Goal: Task Accomplishment & Management: Complete application form

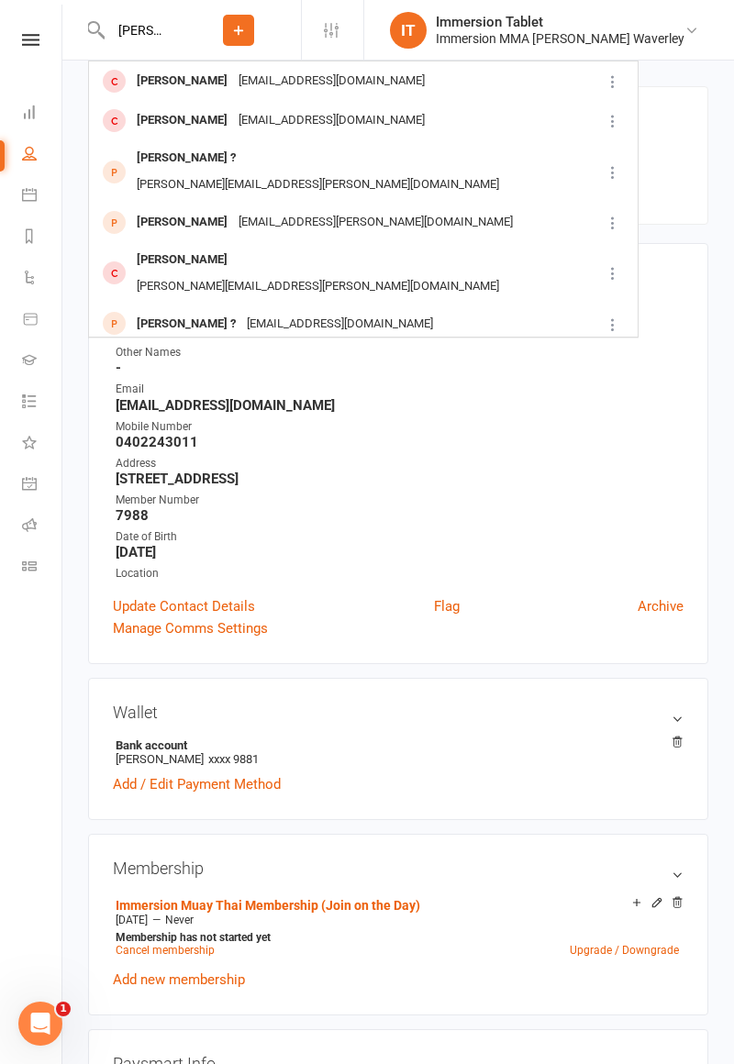
type input "[PERSON_NAME]"
click at [360, 98] on div "[PERSON_NAME] [EMAIL_ADDRESS][DOMAIN_NAME]" at bounding box center [345, 81] width 510 height 38
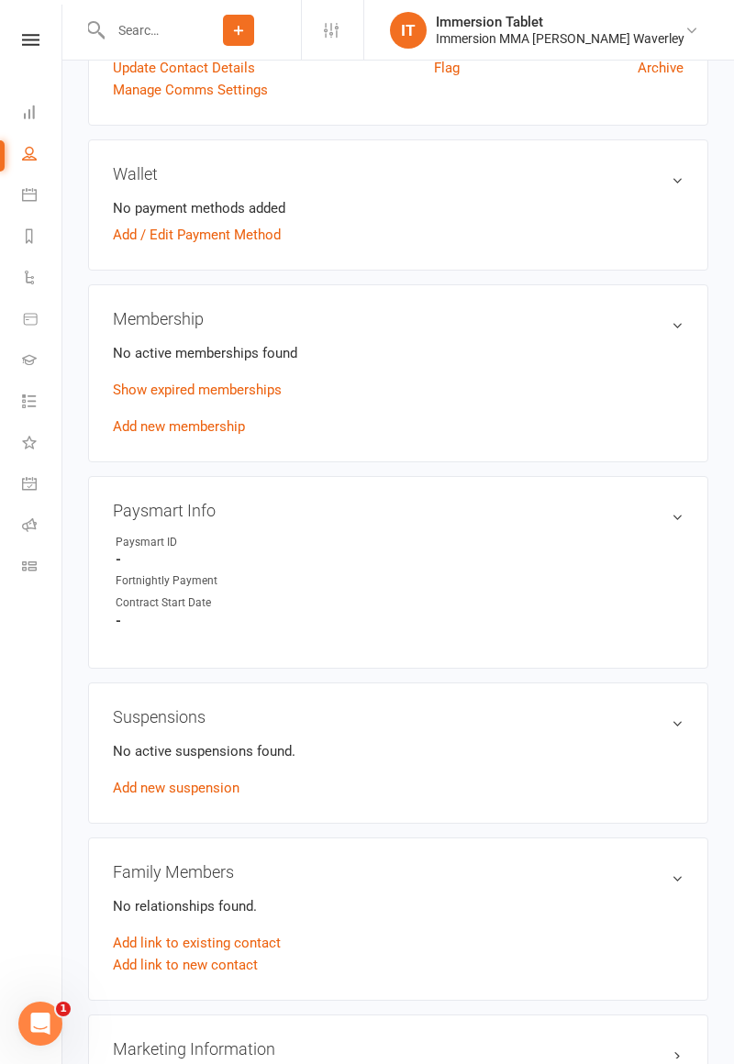
scroll to position [485, 0]
click at [237, 392] on link "Show expired memberships" at bounding box center [197, 390] width 169 height 17
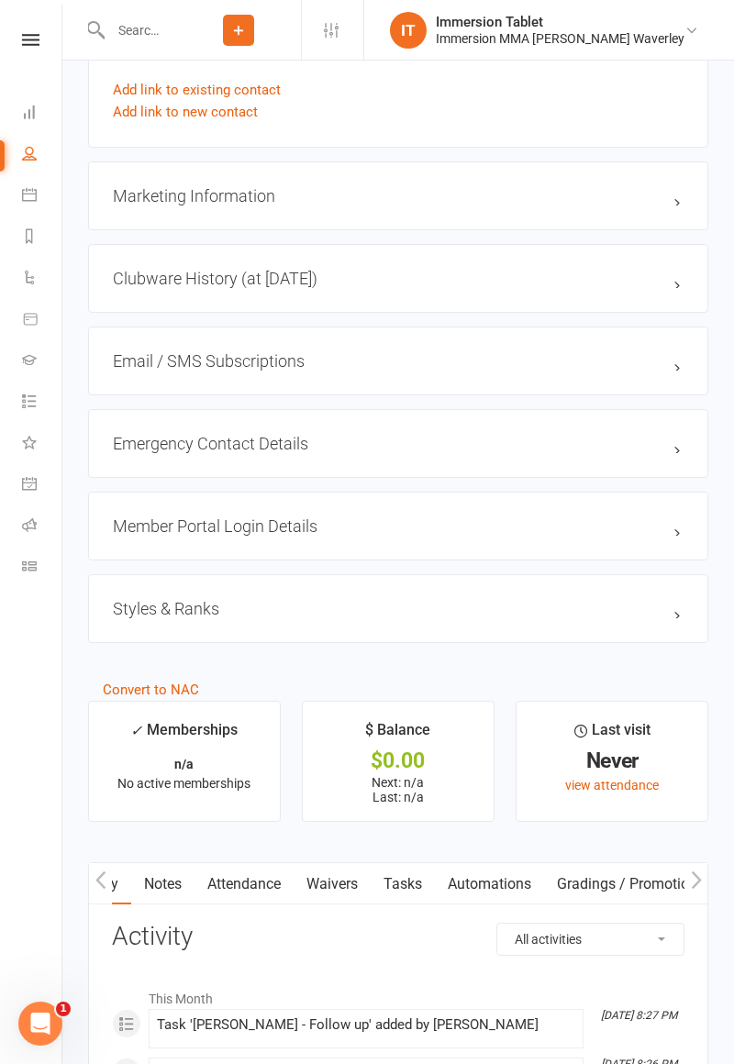
scroll to position [0, 33]
click at [336, 880] on link "Waivers" at bounding box center [330, 884] width 77 height 42
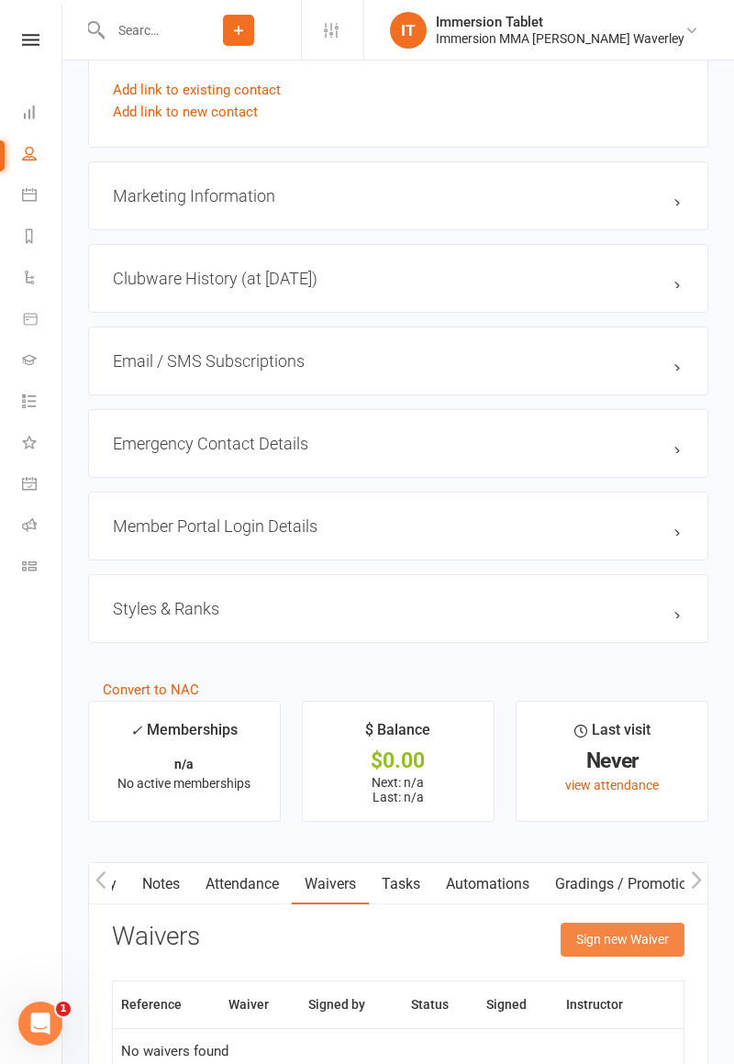
click at [632, 924] on button "Sign new Waiver" at bounding box center [622, 938] width 124 height 33
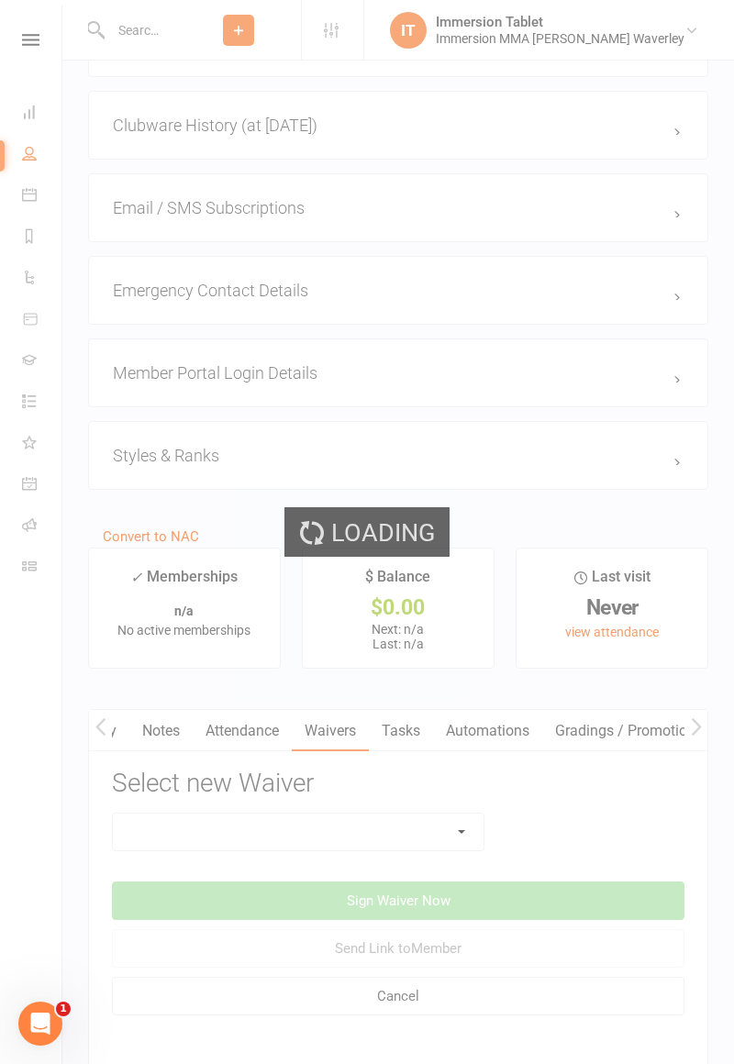
scroll to position [1542, 0]
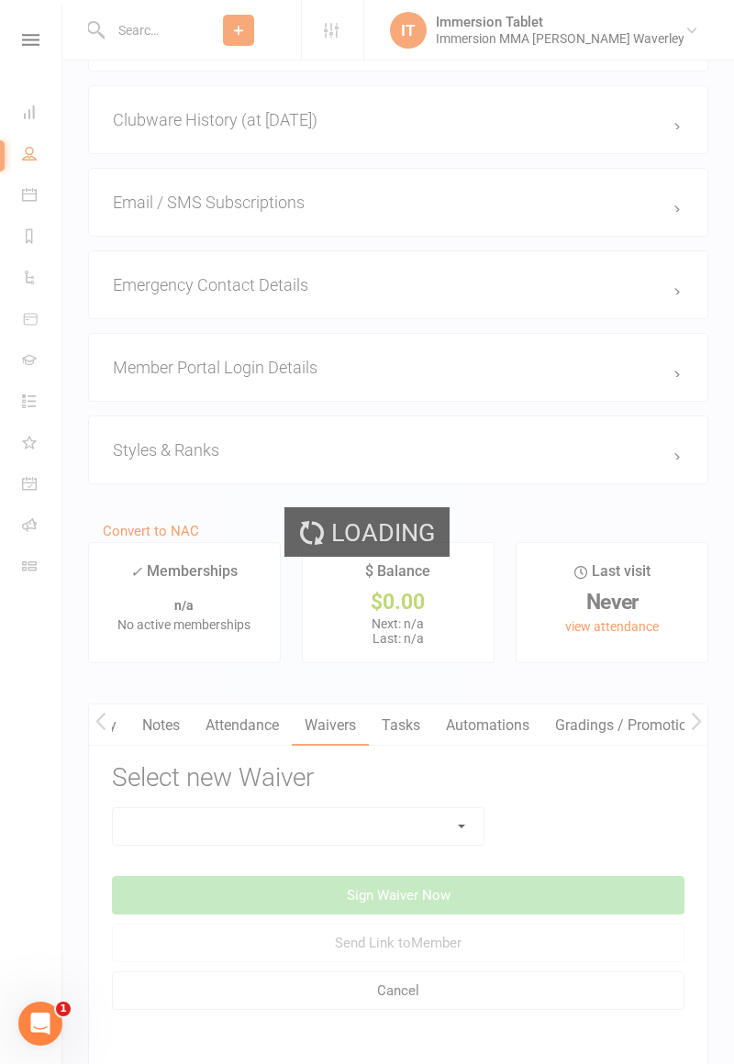
click at [444, 816] on div "Loading" at bounding box center [367, 532] width 734 height 1064
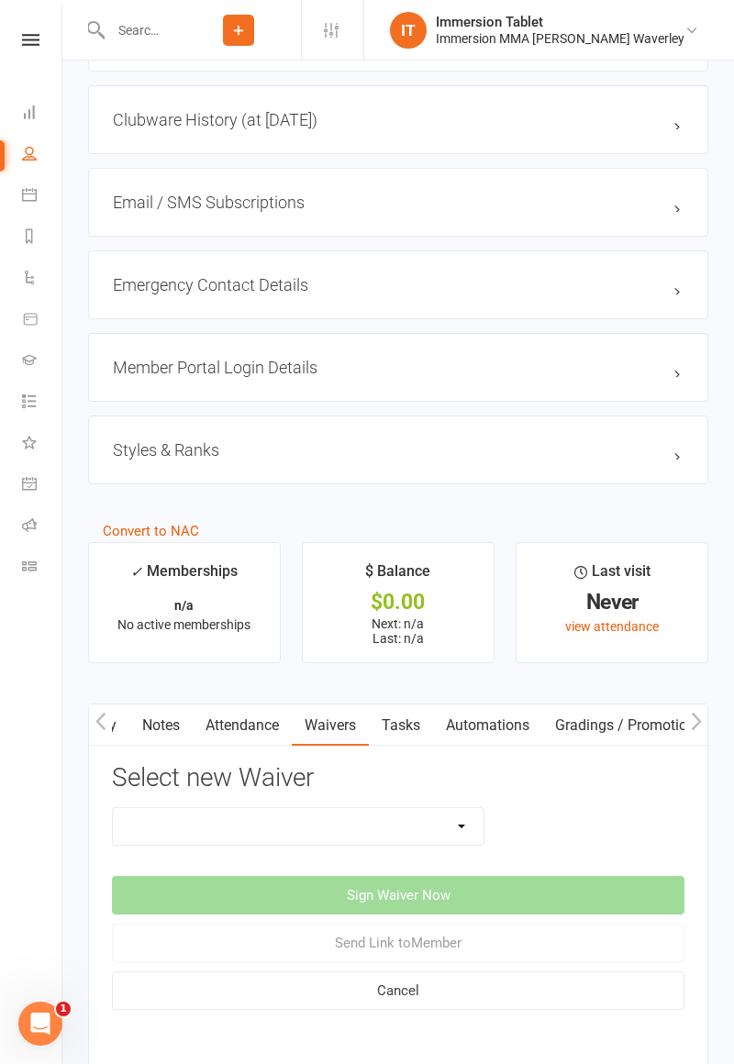
click at [467, 816] on select "Cancellation Form Immersion 10 Class Pass Form Immersion 10 Class Pass Form (Pa…" at bounding box center [298, 826] width 370 height 37
select select "10832"
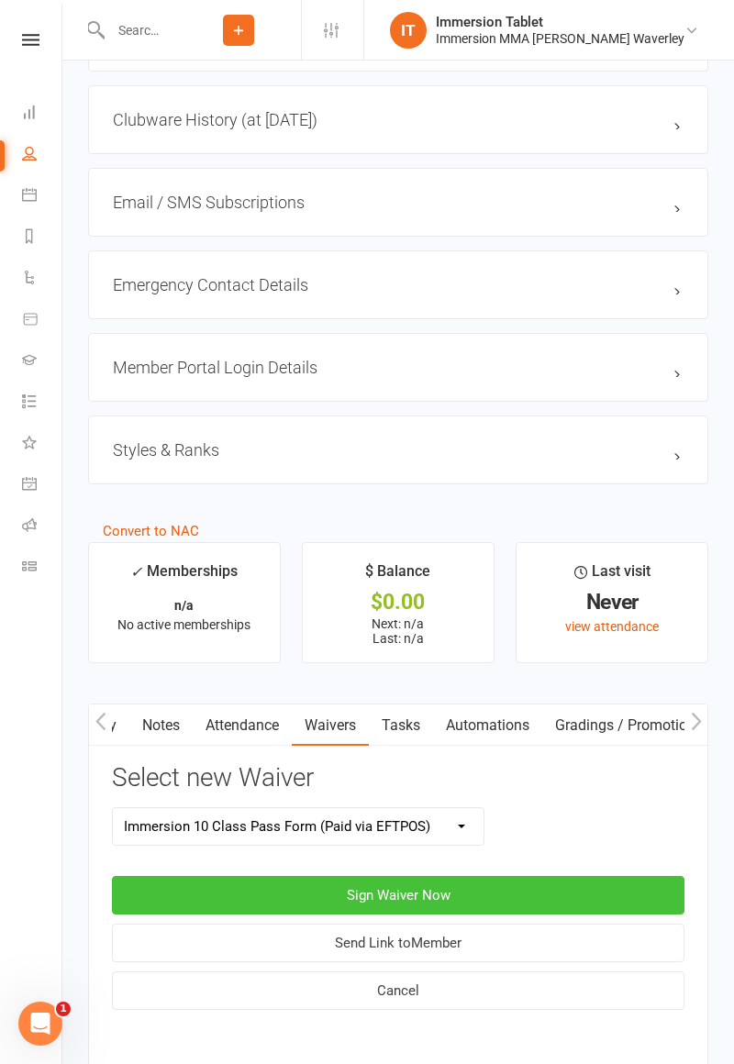
click at [603, 882] on button "Sign Waiver Now" at bounding box center [398, 895] width 572 height 39
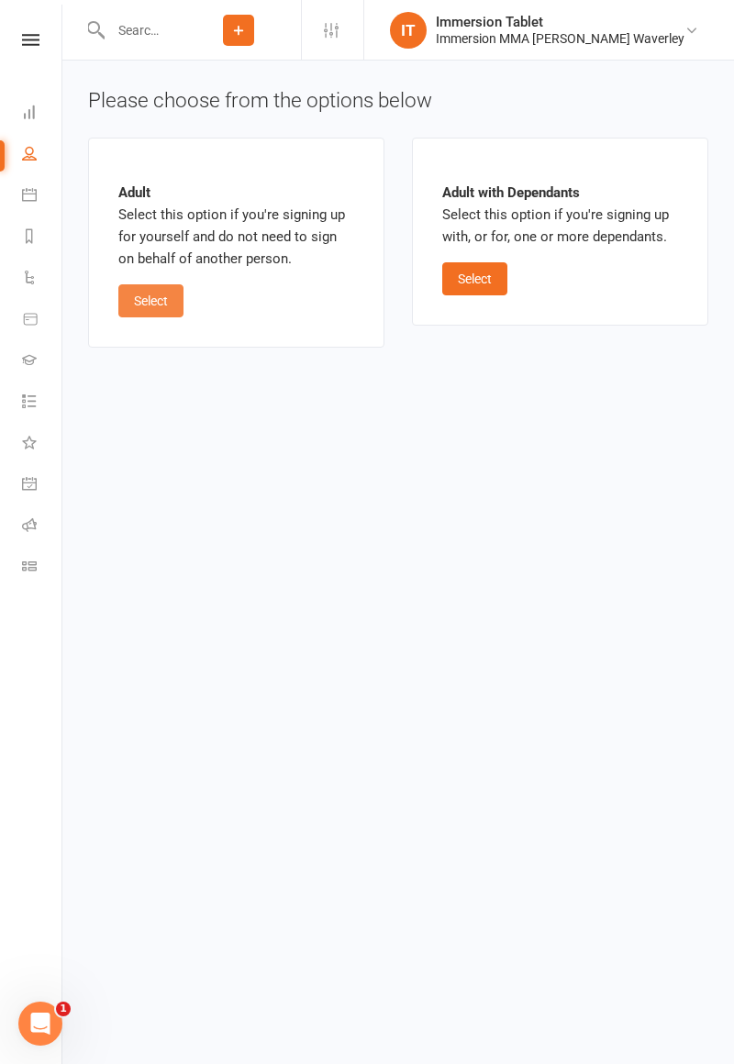
click at [163, 293] on button "Select" at bounding box center [150, 300] width 65 height 33
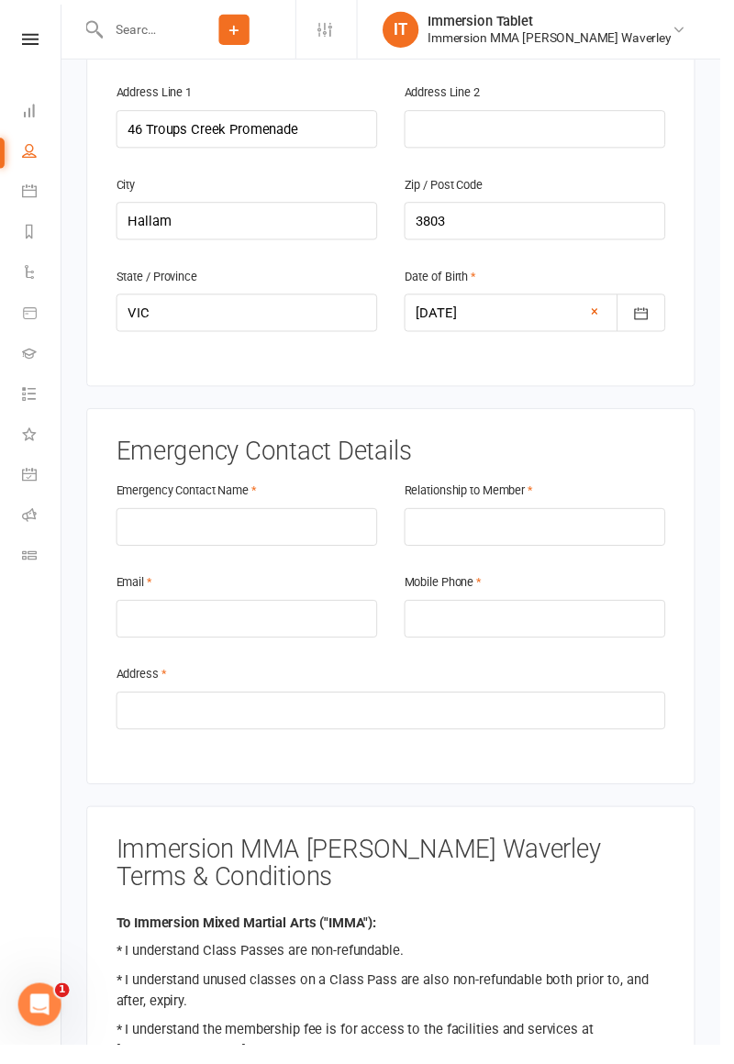
scroll to position [603, 0]
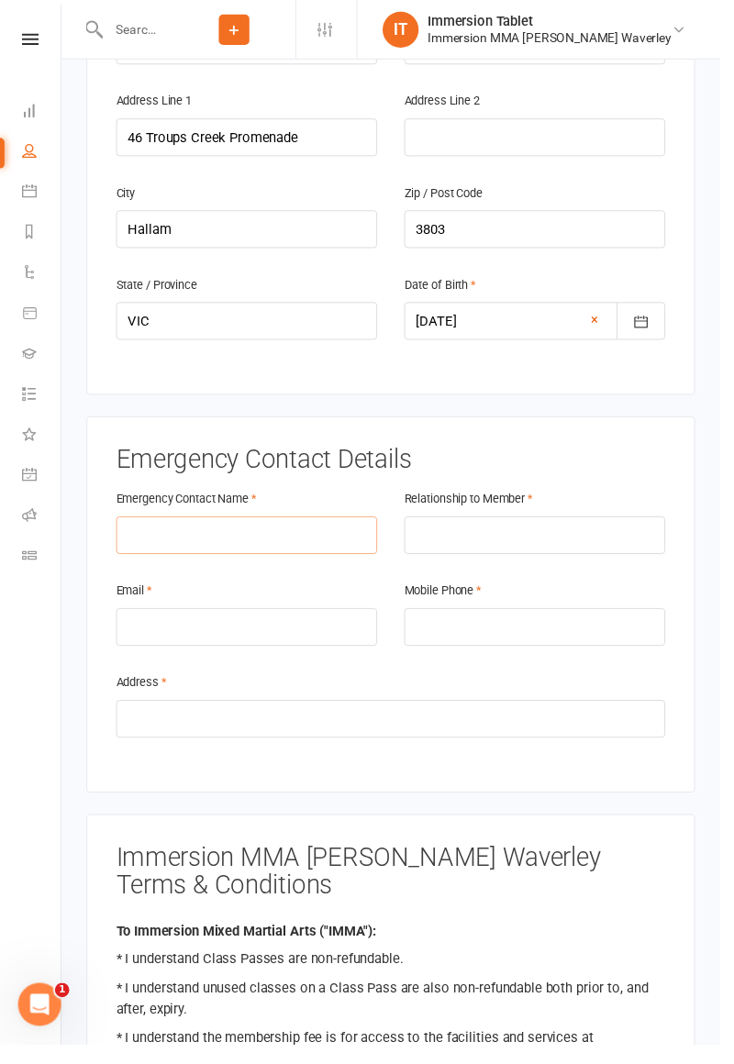
click at [152, 526] on input "text" at bounding box center [251, 545] width 266 height 39
type input "[PERSON_NAME]"
click at [145, 620] on input "email" at bounding box center [251, 639] width 266 height 39
click at [572, 620] on input "tel" at bounding box center [545, 639] width 266 height 39
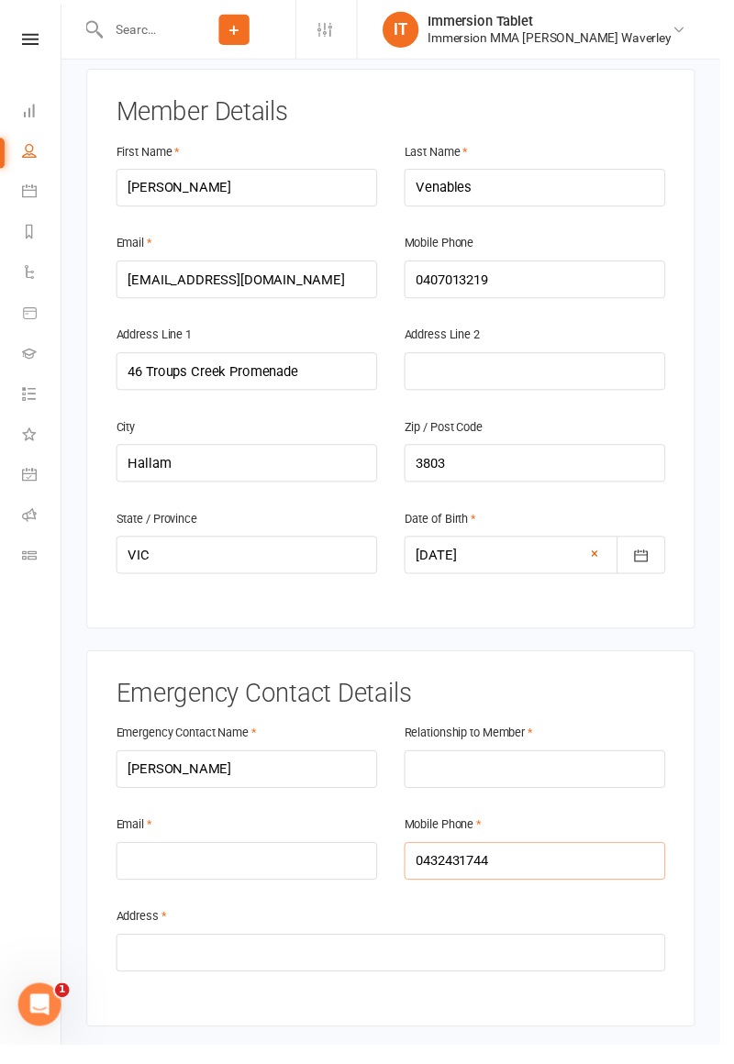
scroll to position [365, 0]
type input "0432431744"
click at [241, 266] on input "[EMAIL_ADDRESS][DOMAIN_NAME]" at bounding box center [251, 285] width 266 height 39
type input "j"
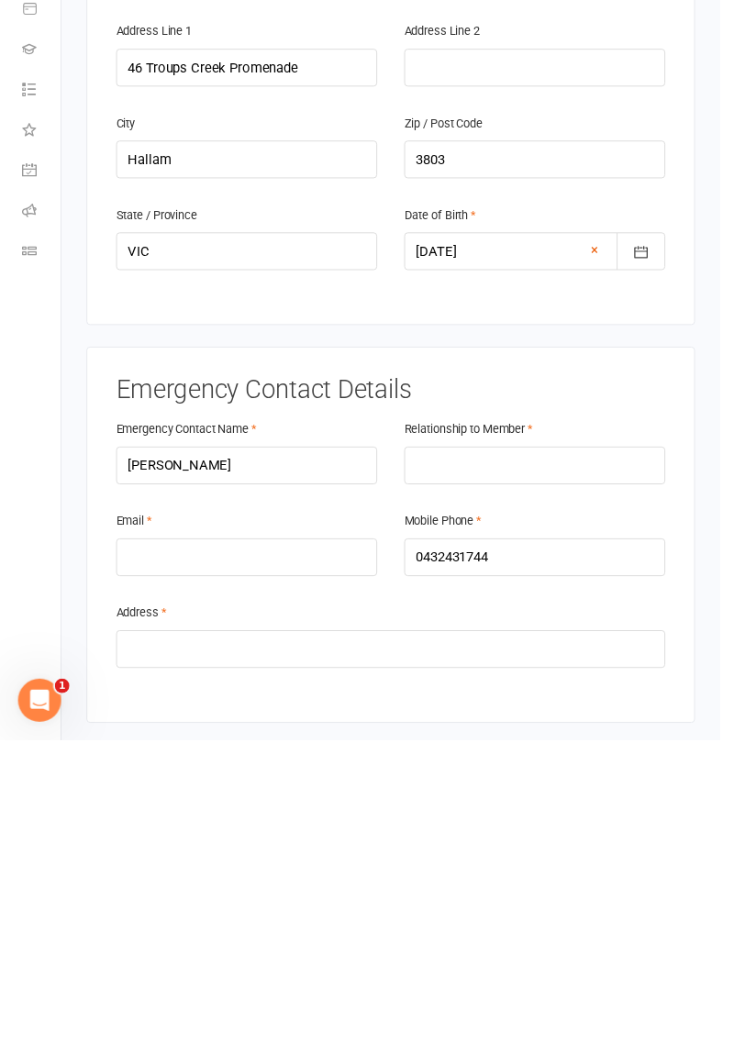
scroll to position [364, 0]
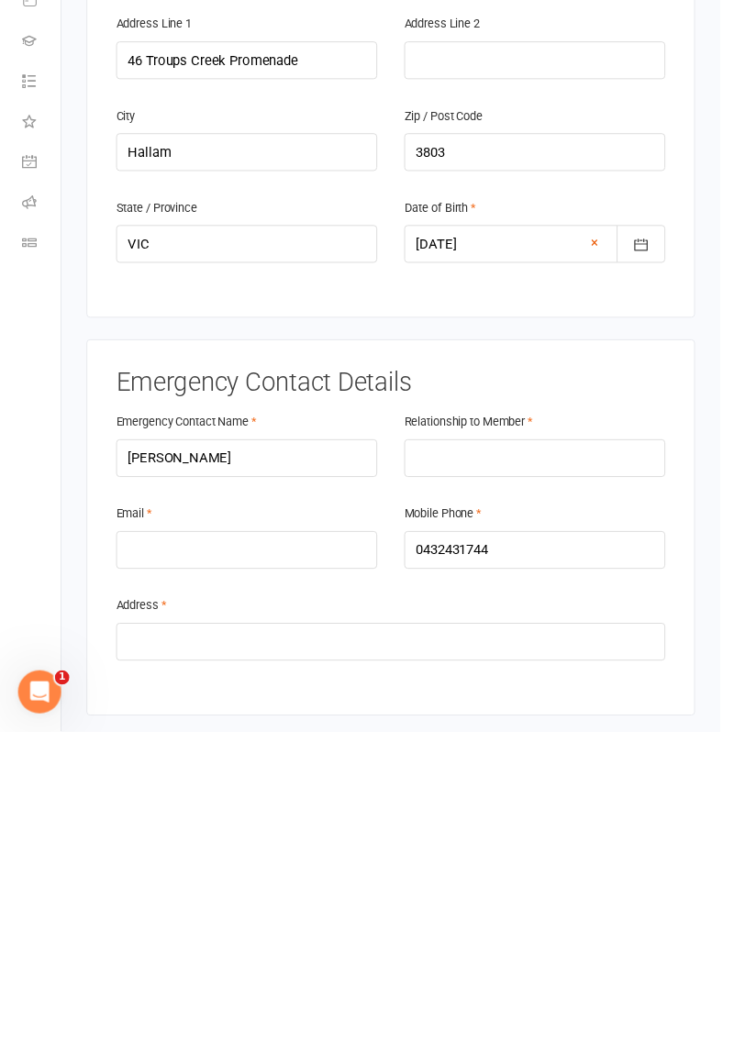
type input "[EMAIL_ADDRESS][DOMAIN_NAME]"
paste input "[EMAIL_ADDRESS][DOMAIN_NAME]"
type input "[EMAIL_ADDRESS][DOMAIN_NAME]"
click at [622, 766] on input "text" at bounding box center [545, 785] width 266 height 39
click at [603, 766] on input "text" at bounding box center [545, 785] width 266 height 39
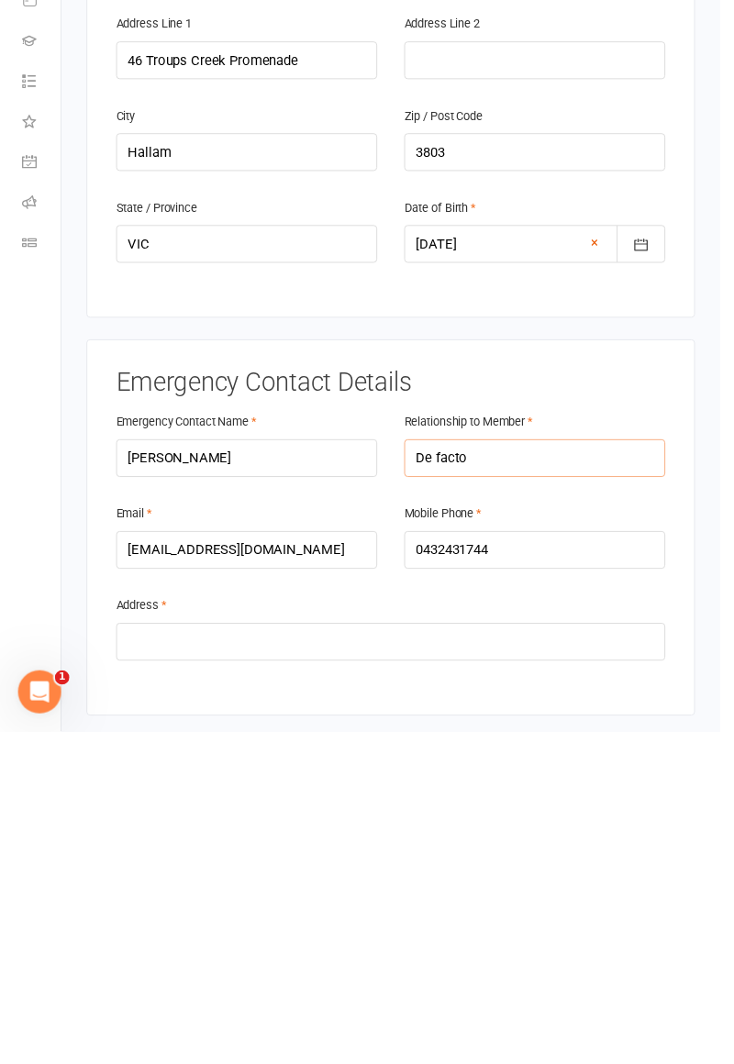
type input "De facto"
click at [163, 953] on input "text" at bounding box center [397, 972] width 559 height 39
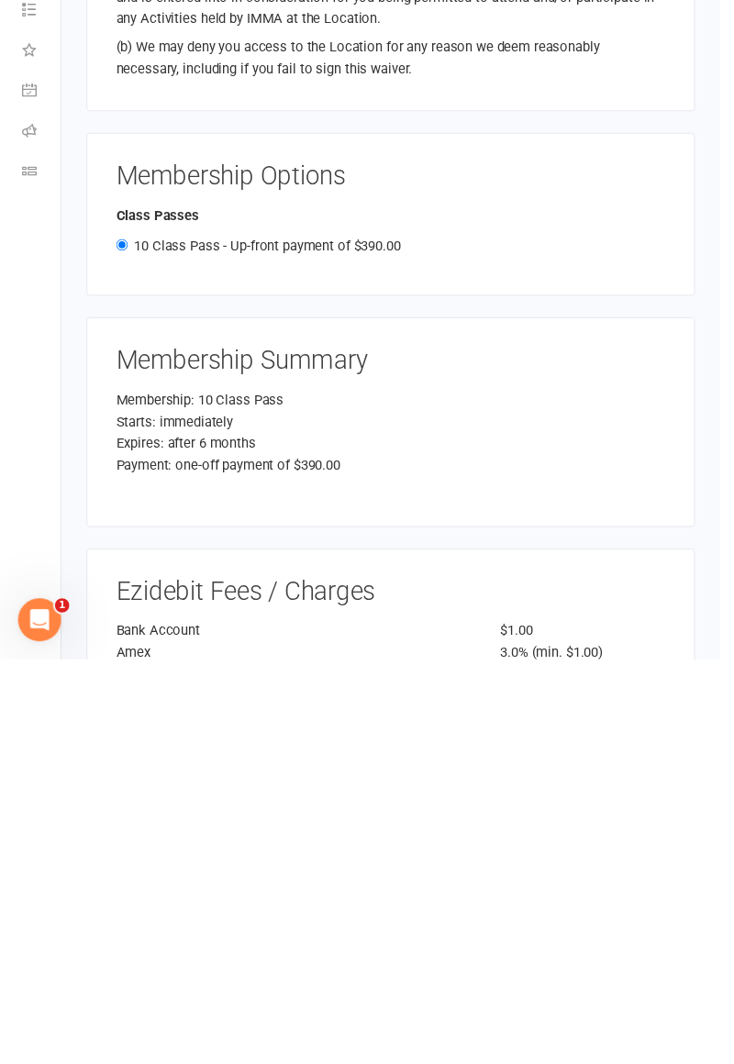
scroll to position [2368, 0]
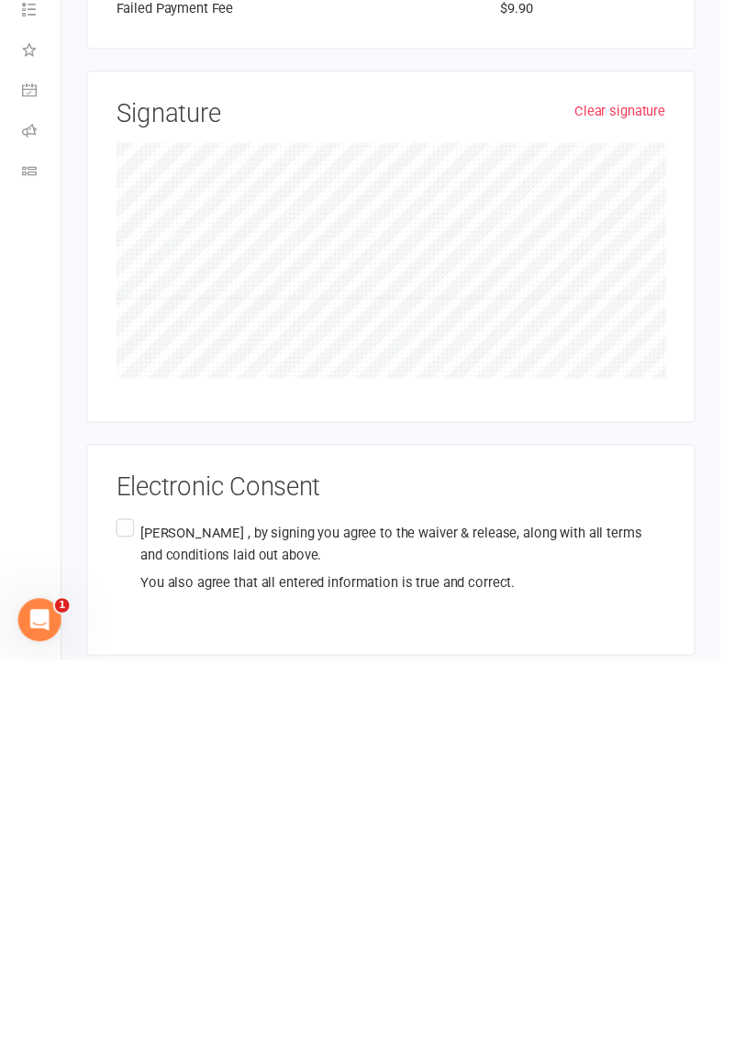
type input "[STREET_ADDRESS]"
click at [123, 917] on label "[PERSON_NAME] , by signing you agree to the waiver & release, along with all te…" at bounding box center [397, 960] width 559 height 87
click at [123, 917] on input "[PERSON_NAME] , by signing you agree to the waiver & release, along with all te…" at bounding box center [124, 917] width 12 height 0
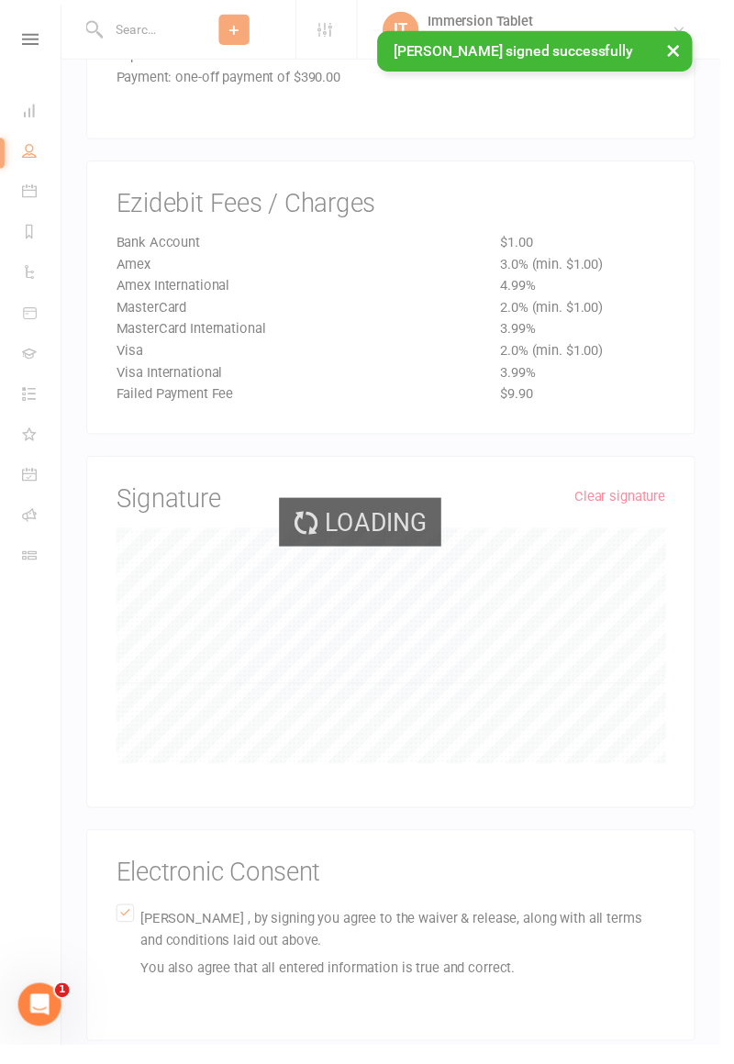
scroll to position [1871, 0]
